Goal: Navigation & Orientation: Find specific page/section

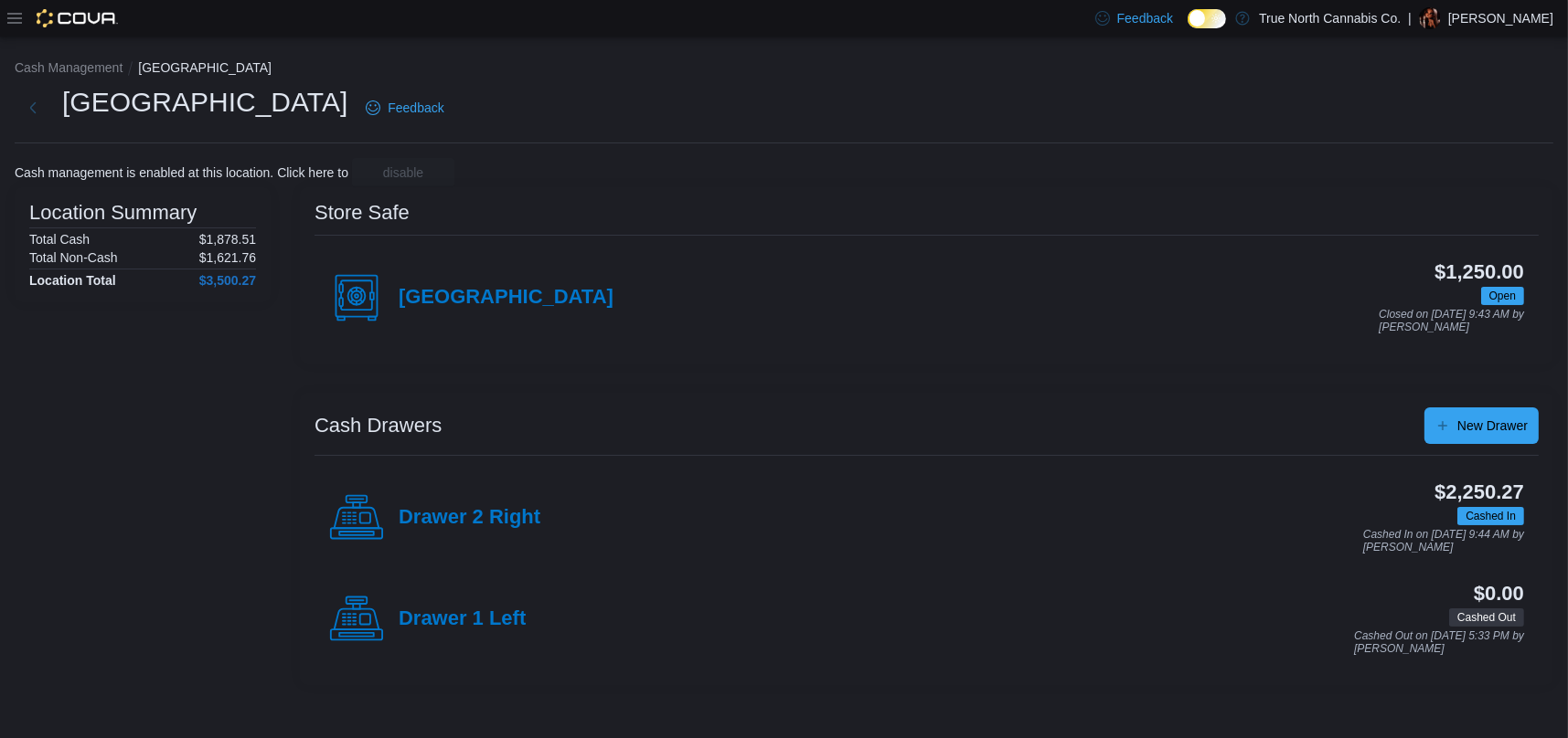
click at [15, 19] on icon at bounding box center [15, 19] width 15 height 11
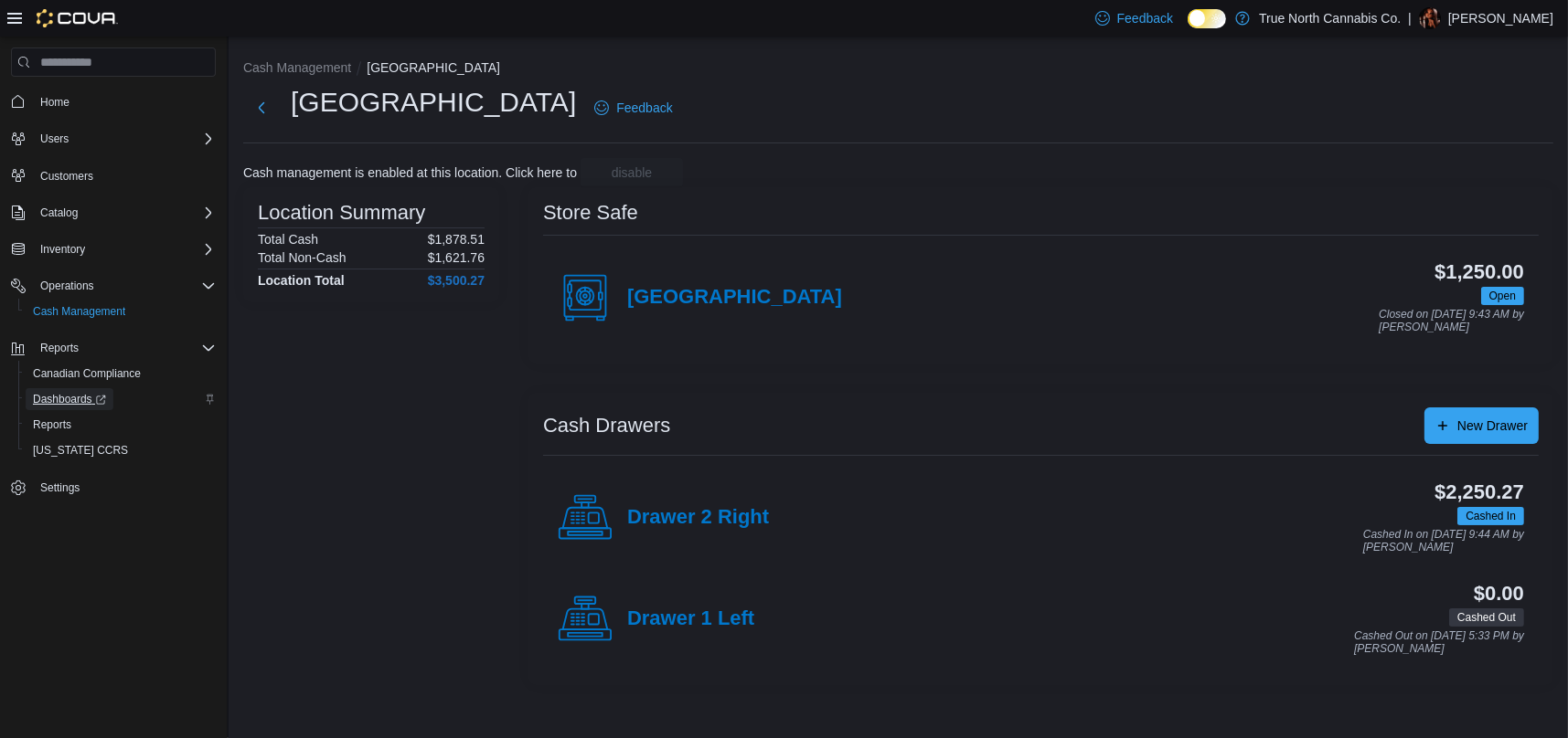
click at [72, 400] on span "Dashboards" at bounding box center [69, 399] width 74 height 15
